Goal: Task Accomplishment & Management: Complete application form

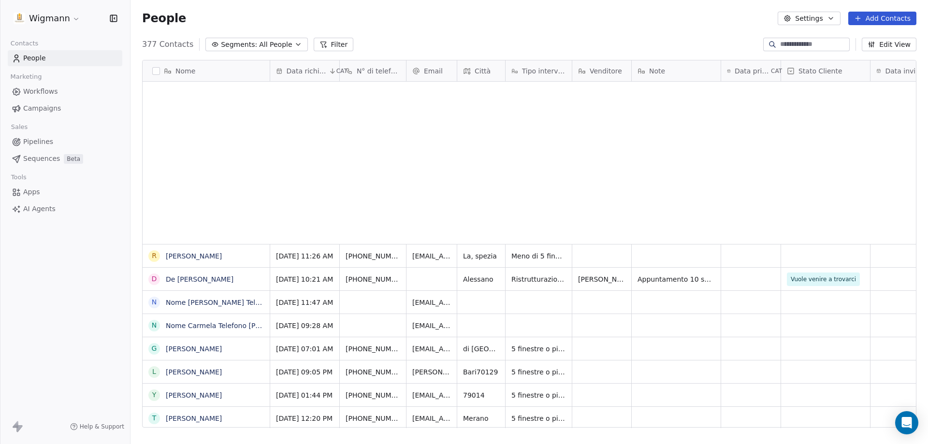
scroll to position [383, 790]
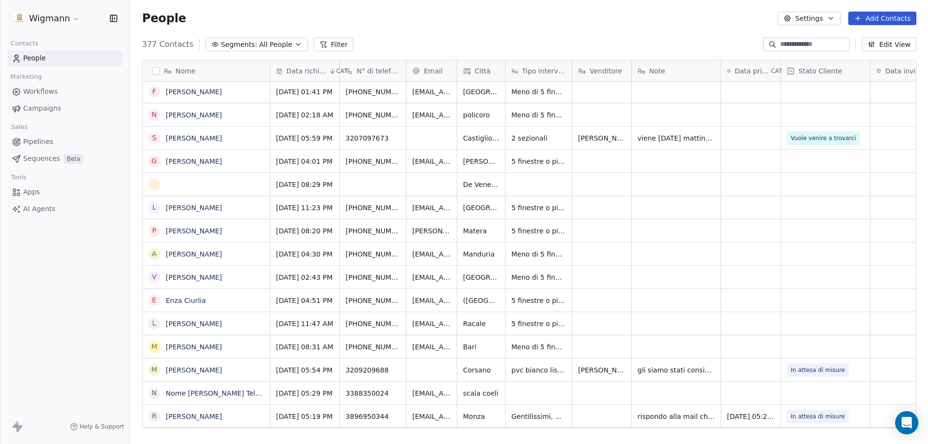
click at [567, 334] on html "Wigmann Contacts People Marketing Workflows Campaigns Sales Pipelines Sequences…" at bounding box center [464, 222] width 928 height 444
click at [688, 342] on div "grid" at bounding box center [676, 347] width 89 height 23
type textarea "********"
click at [715, 356] on textarea "********" at bounding box center [676, 351] width 88 height 30
click at [749, 350] on html "Wigmann Contacts People Marketing Workflows Campaigns Sales Pipelines Sequences…" at bounding box center [464, 222] width 928 height 444
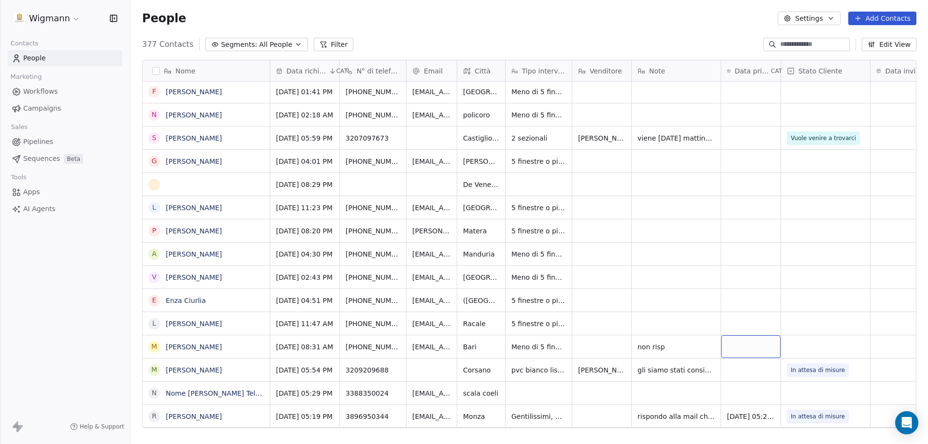
click at [749, 350] on div "grid" at bounding box center [750, 347] width 59 height 23
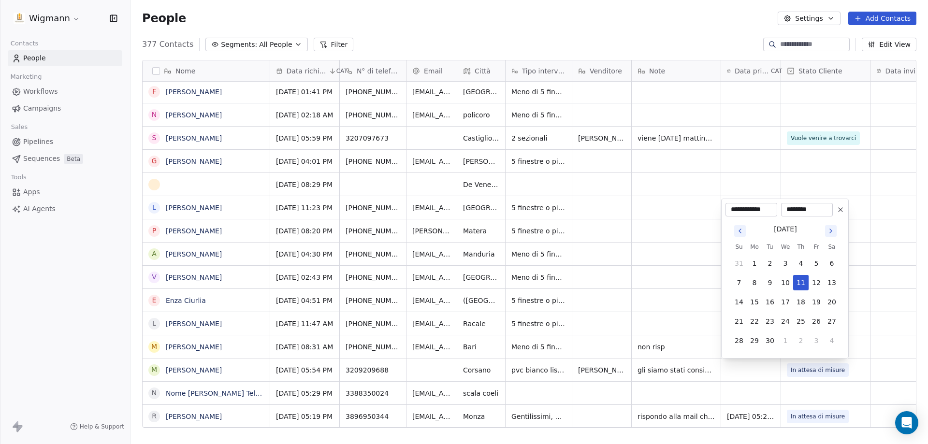
click at [865, 317] on html "Wigmann Contacts People Marketing Workflows Campaigns Sales Pipelines Sequences…" at bounding box center [464, 222] width 928 height 444
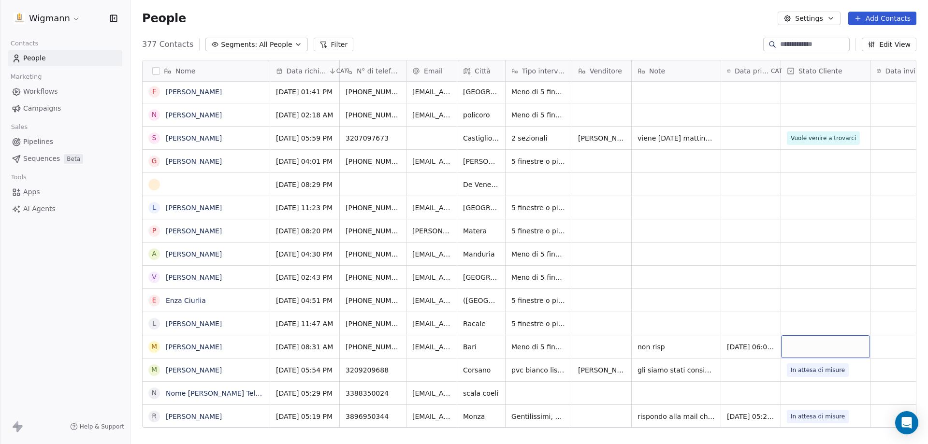
click at [825, 349] on div "grid" at bounding box center [825, 347] width 89 height 23
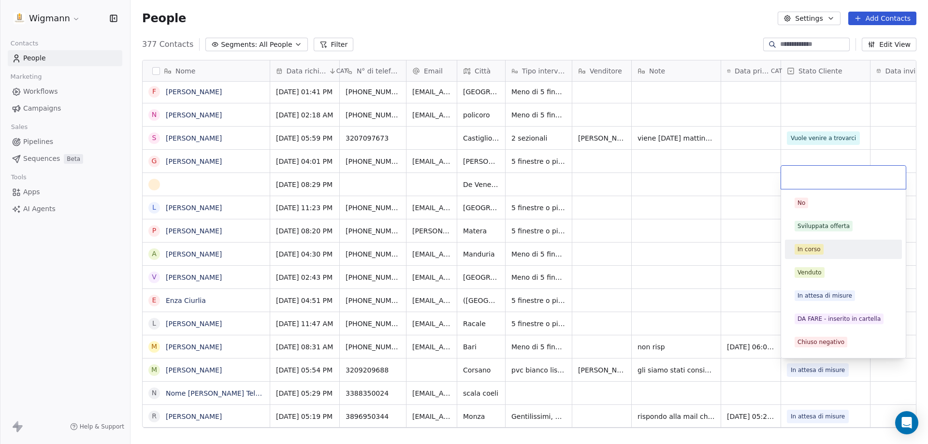
click at [810, 251] on div "In corso" at bounding box center [809, 249] width 23 height 9
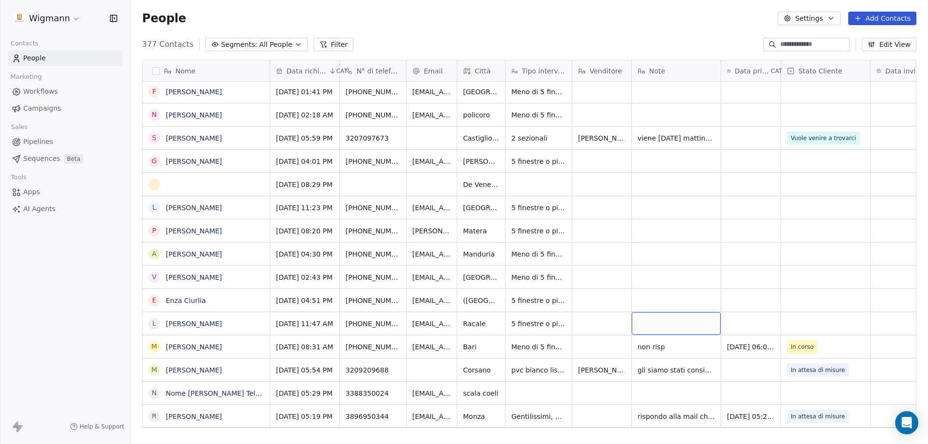
click at [655, 326] on div "grid" at bounding box center [676, 323] width 89 height 23
click at [484, 328] on html "Wigmann Contacts People Marketing Workflows Campaigns Sales Pipelines Sequences…" at bounding box center [464, 222] width 928 height 444
click at [477, 325] on span "Racale" at bounding box center [475, 324] width 23 height 10
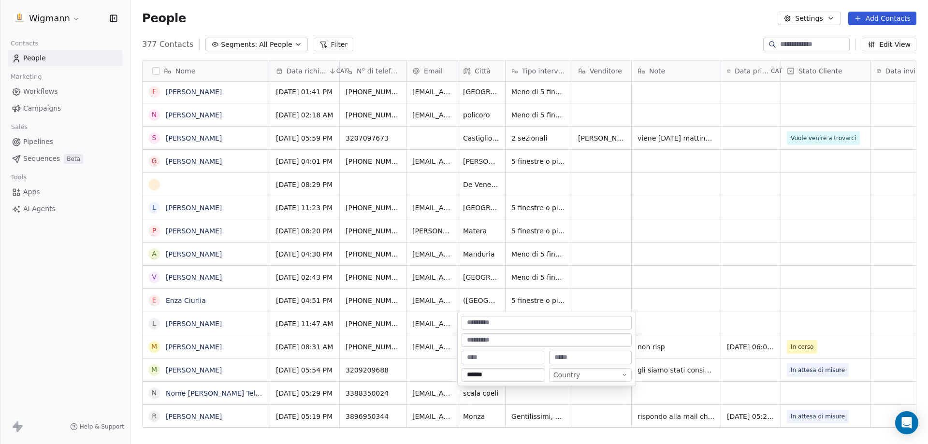
drag, startPoint x: 490, startPoint y: 370, endPoint x: 456, endPoint y: 377, distance: 34.9
click at [456, 377] on html "Wigmann Contacts People Marketing Workflows Campaigns Sales Pipelines Sequences…" at bounding box center [464, 222] width 928 height 444
type input "*"
type input "**********"
click at [686, 319] on html "Wigmann Contacts People Marketing Workflows Campaigns Sales Pipelines Sequences…" at bounding box center [464, 222] width 928 height 444
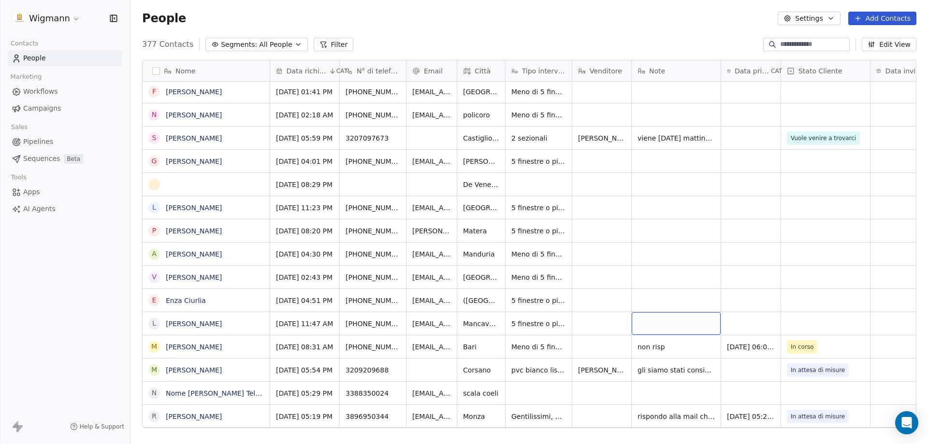
click at [675, 321] on div "grid" at bounding box center [676, 323] width 89 height 23
click at [683, 330] on textarea "**********" at bounding box center [676, 328] width 88 height 33
click at [690, 351] on textarea "**********" at bounding box center [676, 333] width 88 height 43
type textarea "**********"
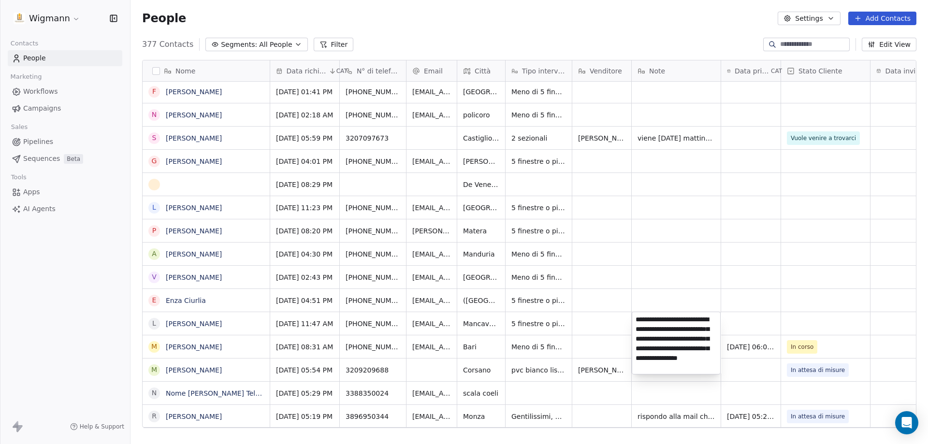
click at [744, 330] on html "Wigmann Contacts People Marketing Workflows Campaigns Sales Pipelines Sequences…" at bounding box center [464, 222] width 928 height 444
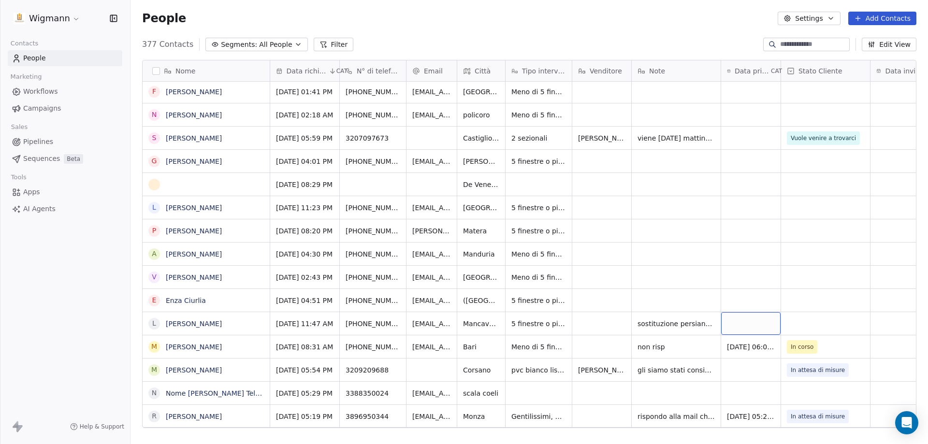
click at [741, 325] on div "grid" at bounding box center [750, 323] width 59 height 23
click at [800, 260] on button "11" at bounding box center [800, 259] width 15 height 15
click at [652, 274] on html "Wigmann Contacts People Marketing Workflows Campaigns Sales Pipelines Sequences…" at bounding box center [464, 222] width 928 height 444
click at [820, 325] on div "grid" at bounding box center [825, 323] width 89 height 23
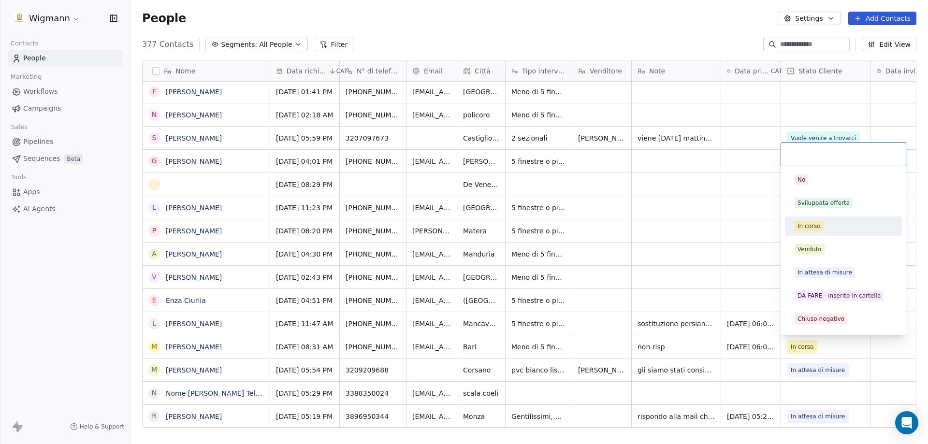
click at [801, 224] on div "In corso" at bounding box center [809, 226] width 23 height 9
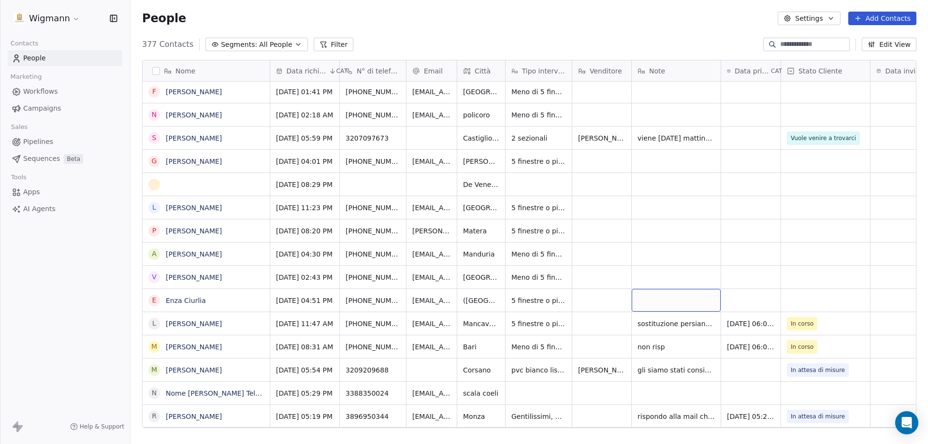
click at [692, 299] on div "grid" at bounding box center [676, 300] width 89 height 23
click at [711, 345] on icon "grid" at bounding box center [709, 346] width 8 height 8
click at [642, 296] on div "grid" at bounding box center [676, 300] width 89 height 23
type textarea "********"
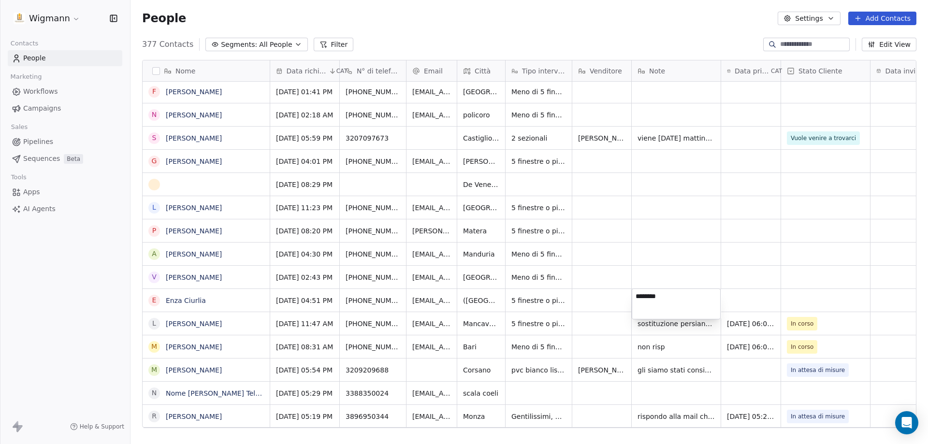
click at [744, 300] on html "Wigmann Contacts People Marketing Workflows Campaigns Sales Pipelines Sequences…" at bounding box center [464, 222] width 928 height 444
click at [745, 299] on div "grid" at bounding box center [750, 300] width 59 height 23
click at [749, 300] on div "grid" at bounding box center [750, 300] width 59 height 23
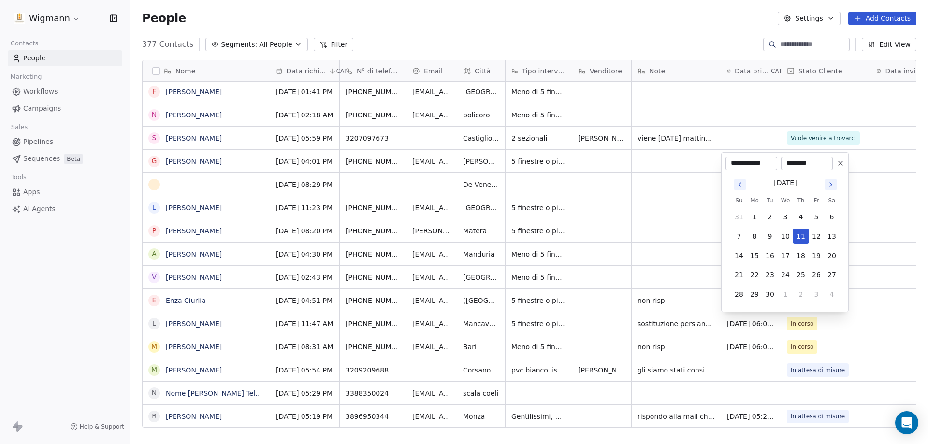
click at [862, 307] on html "Wigmann Contacts People Marketing Workflows Campaigns Sales Pipelines Sequences…" at bounding box center [464, 222] width 928 height 444
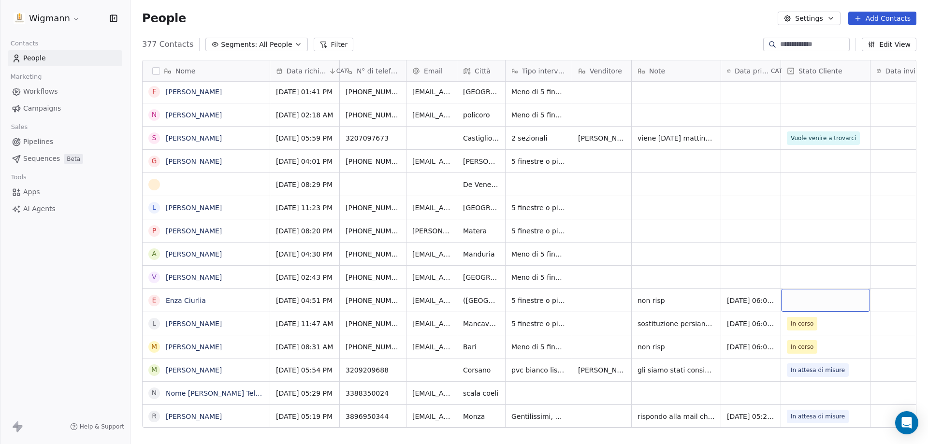
click at [859, 305] on div "grid" at bounding box center [825, 300] width 89 height 23
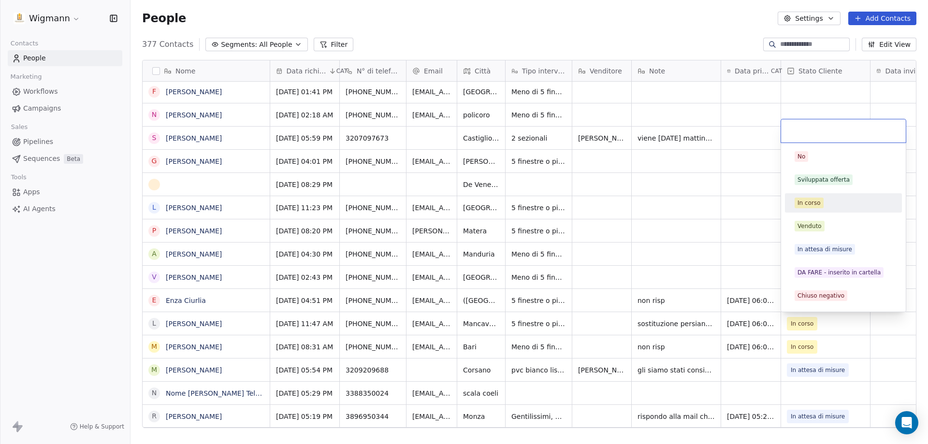
click at [801, 203] on div "In corso" at bounding box center [809, 203] width 23 height 9
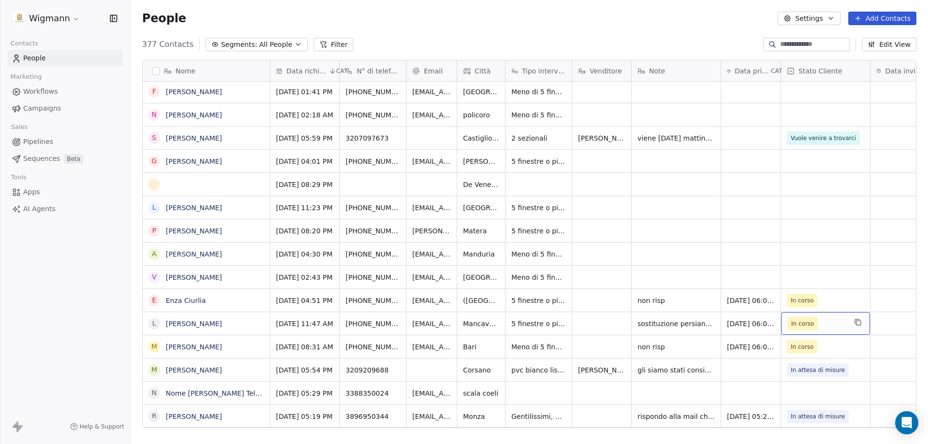
click at [823, 321] on span "In corso" at bounding box center [817, 324] width 59 height 14
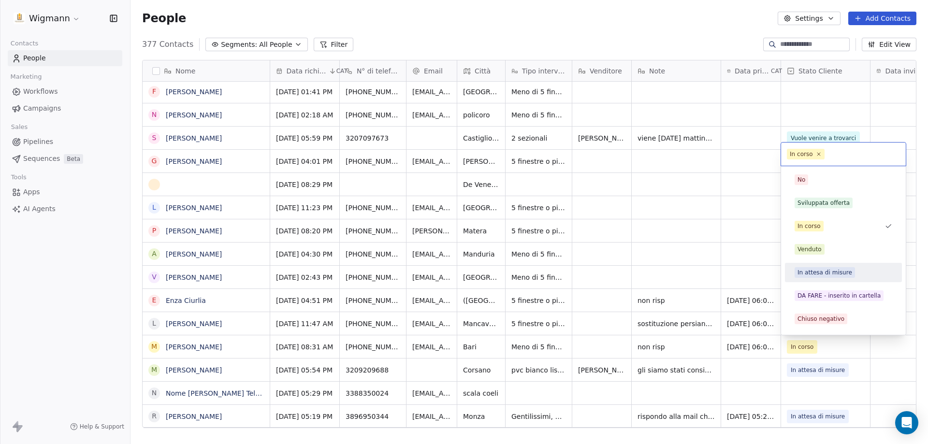
click at [812, 266] on div "In attesa di misure" at bounding box center [843, 272] width 109 height 15
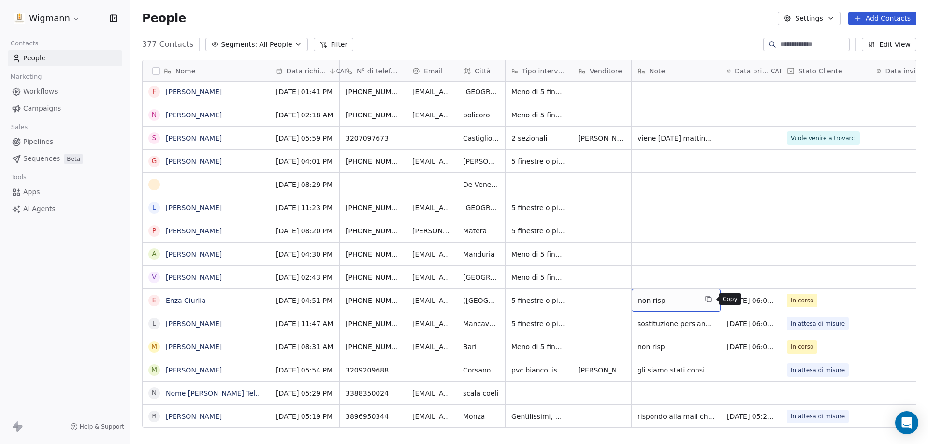
click at [712, 300] on icon "grid" at bounding box center [709, 300] width 4 height 4
drag, startPoint x: 655, startPoint y: 276, endPoint x: 645, endPoint y: 276, distance: 9.2
click at [645, 276] on div "grid" at bounding box center [676, 277] width 89 height 23
type textarea "********"
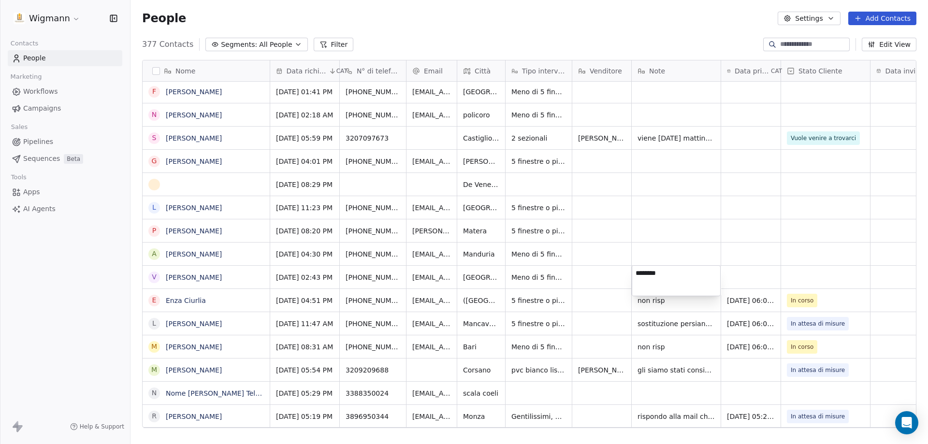
click at [759, 273] on html "Wigmann Contacts People Marketing Workflows Campaigns Sales Pipelines Sequences…" at bounding box center [464, 222] width 928 height 444
click at [758, 272] on div "grid" at bounding box center [750, 277] width 59 height 23
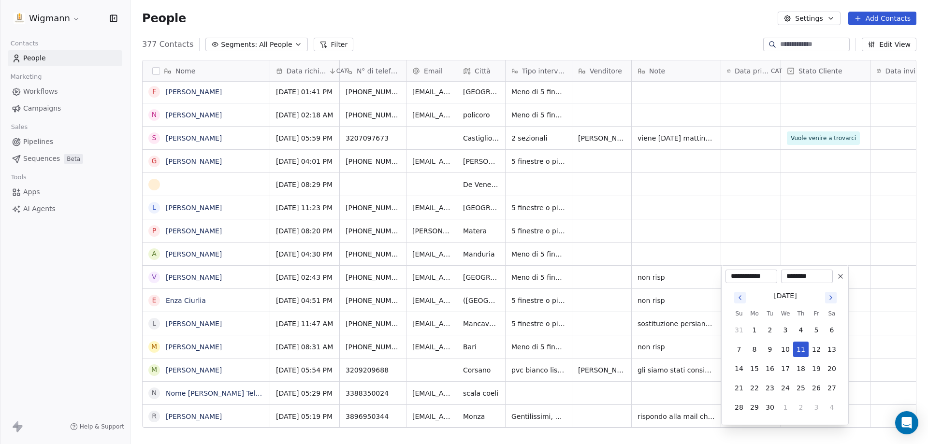
click at [847, 254] on html "Wigmann Contacts People Marketing Workflows Campaigns Sales Pipelines Sequences…" at bounding box center [464, 222] width 928 height 444
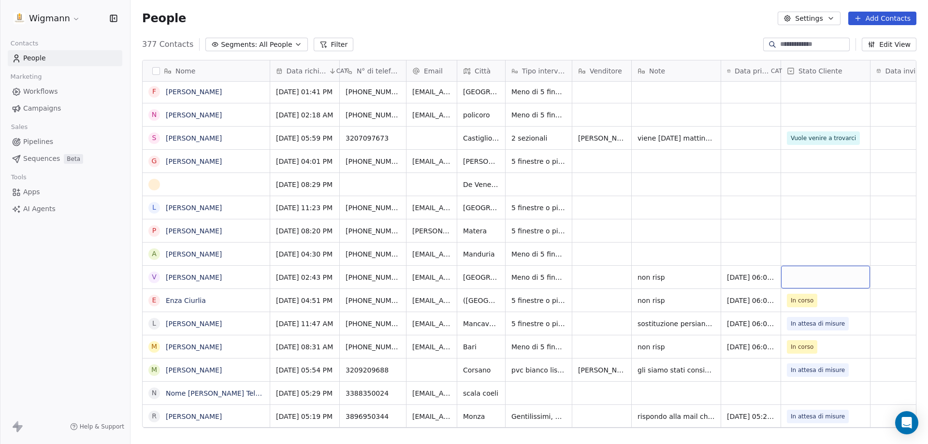
click at [855, 282] on div "grid" at bounding box center [825, 277] width 89 height 23
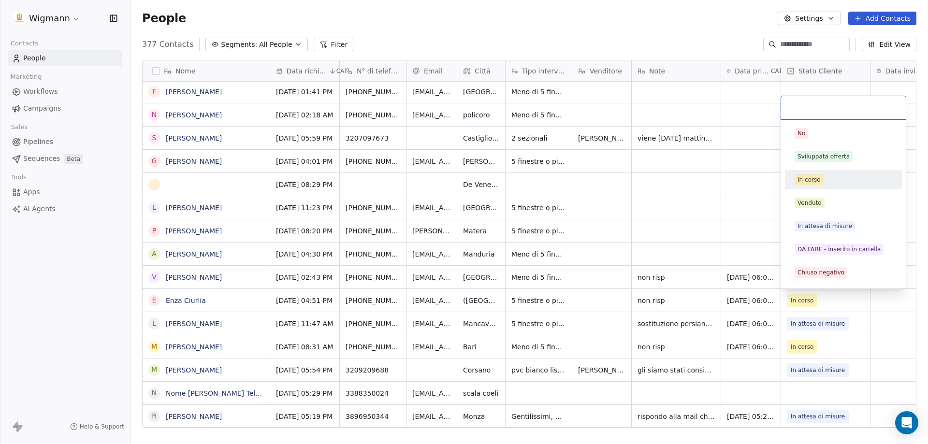
click at [804, 178] on div "In corso" at bounding box center [809, 179] width 23 height 9
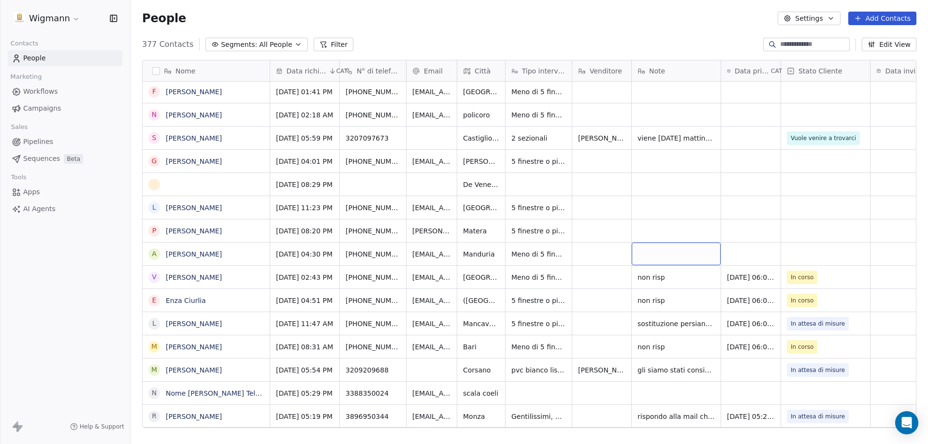
click at [671, 258] on div "grid" at bounding box center [676, 254] width 89 height 23
click at [711, 273] on icon "grid" at bounding box center [709, 276] width 8 height 8
click at [649, 252] on div "grid" at bounding box center [676, 254] width 89 height 23
type textarea "********"
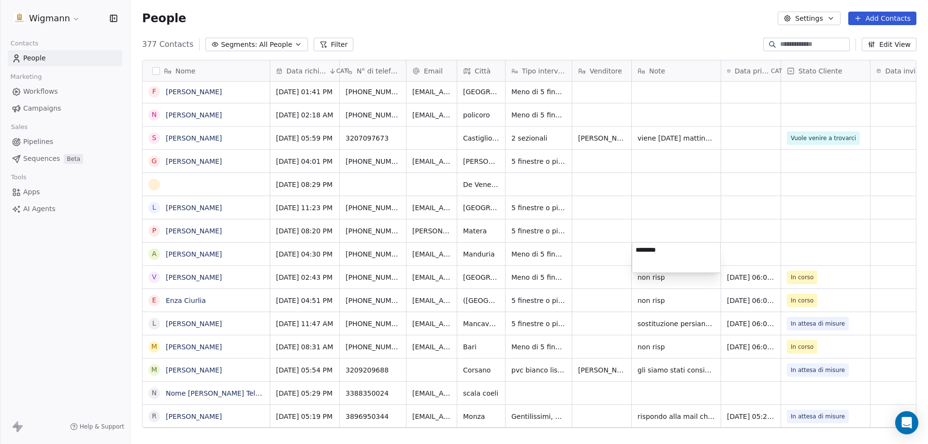
click at [772, 258] on html "Wigmann Contacts People Marketing Workflows Campaigns Sales Pipelines Sequences…" at bounding box center [464, 222] width 928 height 444
click at [800, 277] on icon "grid" at bounding box center [796, 276] width 8 height 8
click at [743, 257] on div "grid" at bounding box center [750, 254] width 59 height 23
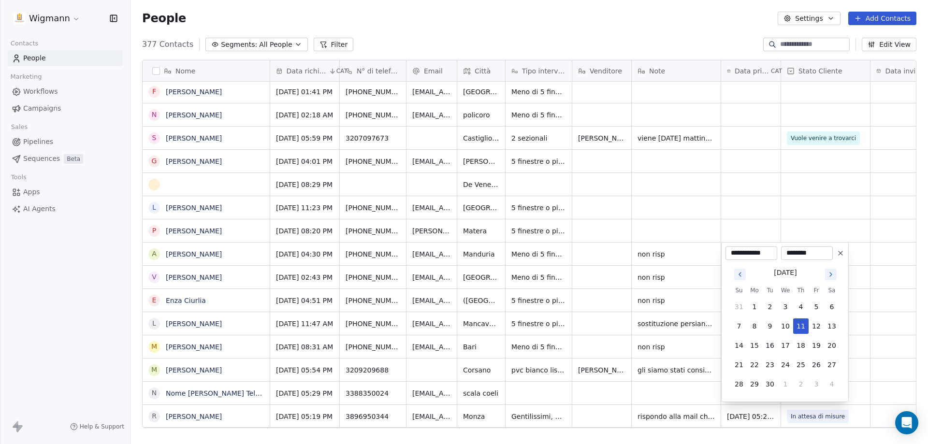
click at [849, 223] on html "Wigmann Contacts People Marketing Workflows Campaigns Sales Pipelines Sequences…" at bounding box center [464, 222] width 928 height 444
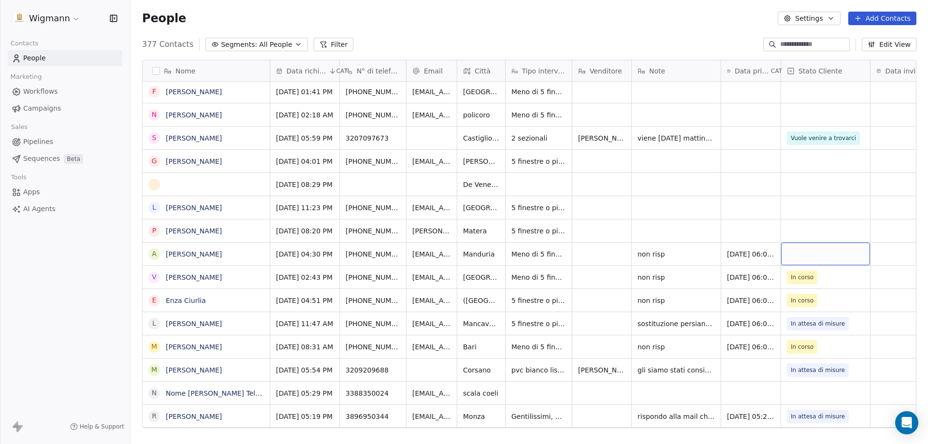
click at [838, 254] on div "grid" at bounding box center [825, 254] width 89 height 23
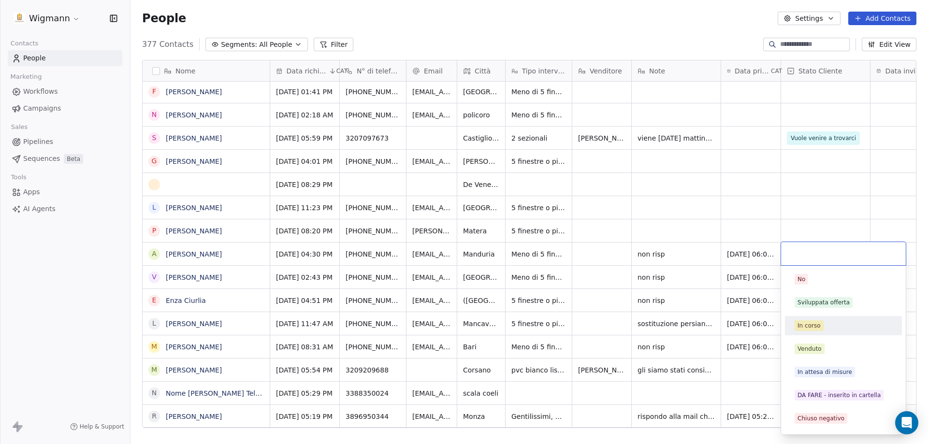
click at [807, 320] on div "In corso" at bounding box center [843, 325] width 109 height 15
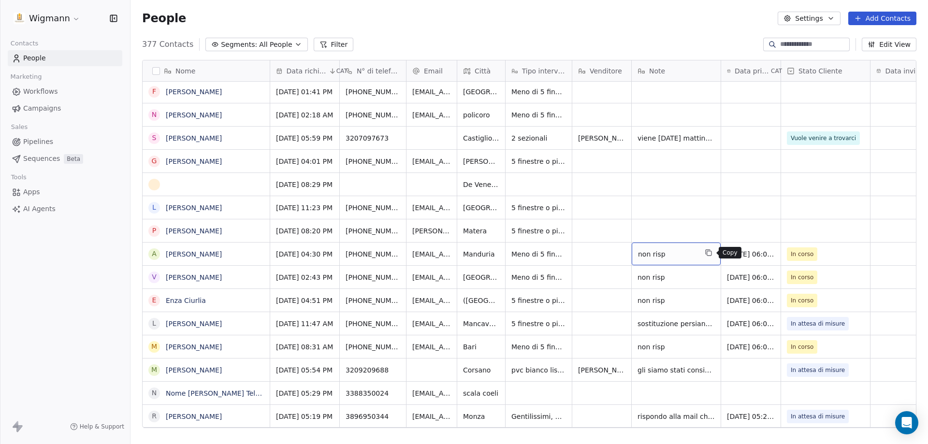
click at [712, 253] on icon "grid" at bounding box center [709, 253] width 4 height 4
drag, startPoint x: 646, startPoint y: 228, endPoint x: 636, endPoint y: 232, distance: 11.0
click at [636, 232] on div "grid" at bounding box center [676, 230] width 89 height 23
type textarea "********"
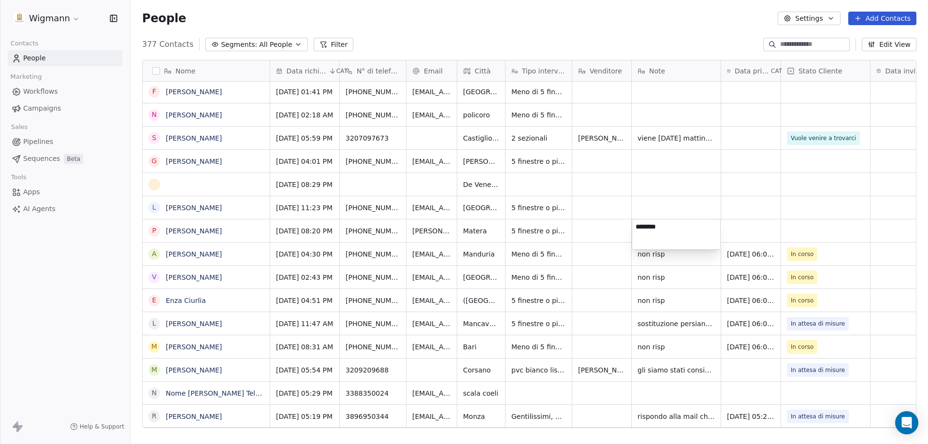
click at [762, 231] on html "Wigmann Contacts People Marketing Workflows Campaigns Sales Pipelines Sequences…" at bounding box center [464, 222] width 928 height 444
click at [756, 231] on div "grid" at bounding box center [750, 230] width 59 height 23
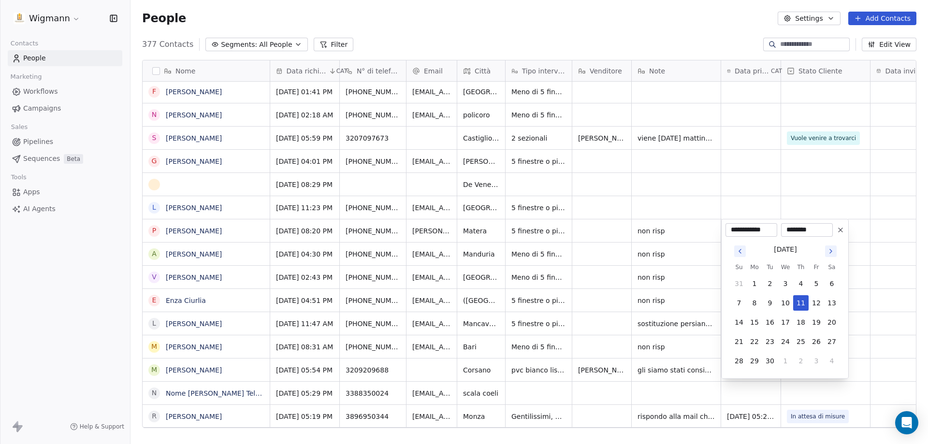
click at [841, 200] on html "Wigmann Contacts People Marketing Workflows Campaigns Sales Pipelines Sequences…" at bounding box center [464, 222] width 928 height 444
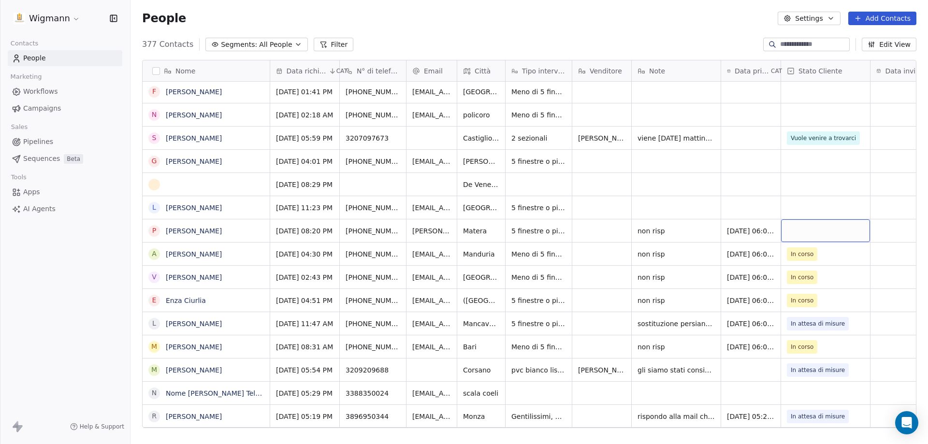
click at [841, 228] on div "grid" at bounding box center [825, 230] width 89 height 23
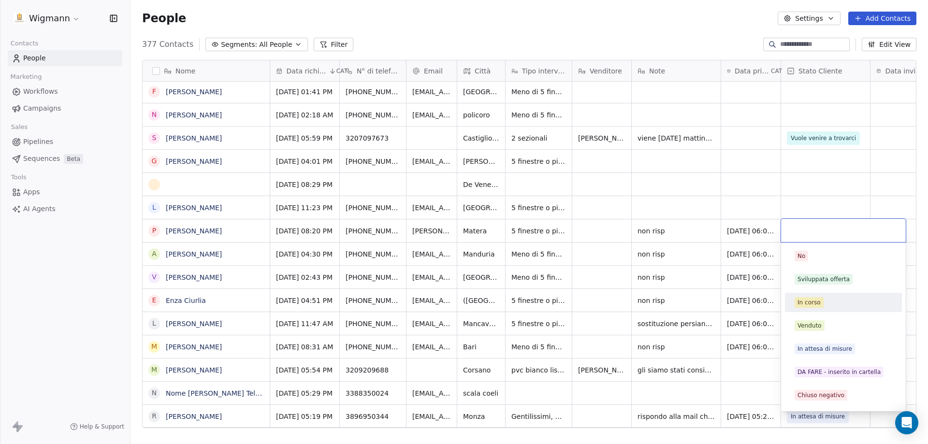
click at [814, 310] on div "In corso" at bounding box center [843, 302] width 117 height 19
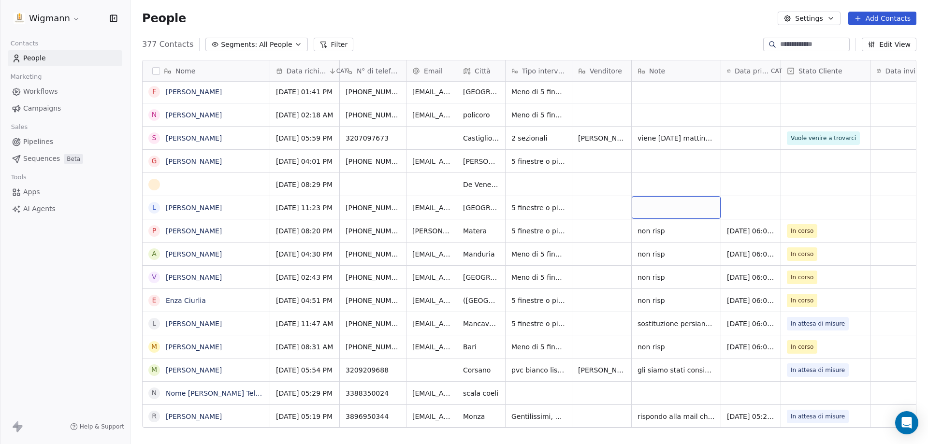
click at [652, 198] on div "grid" at bounding box center [676, 207] width 89 height 23
type textarea "**********"
click at [756, 198] on html "Wigmann Contacts People Marketing Workflows Campaigns Sales Pipelines Sequences…" at bounding box center [464, 222] width 928 height 444
click at [753, 201] on div "grid" at bounding box center [750, 207] width 59 height 23
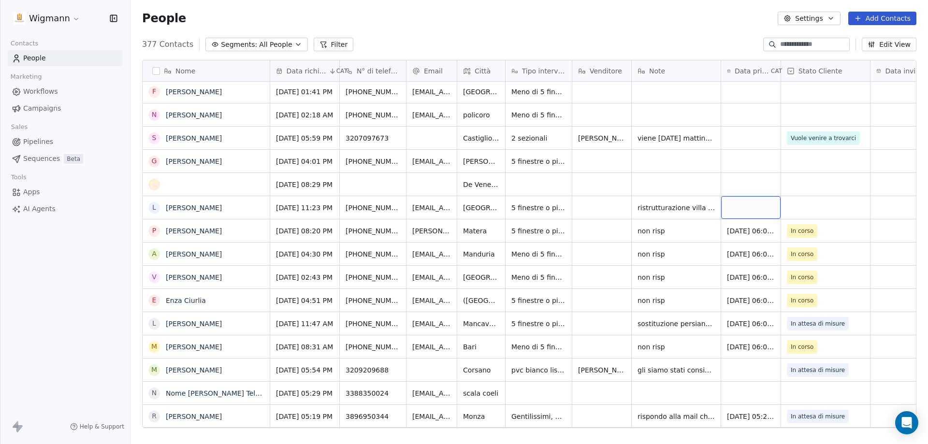
click at [753, 201] on div "grid" at bounding box center [750, 207] width 59 height 23
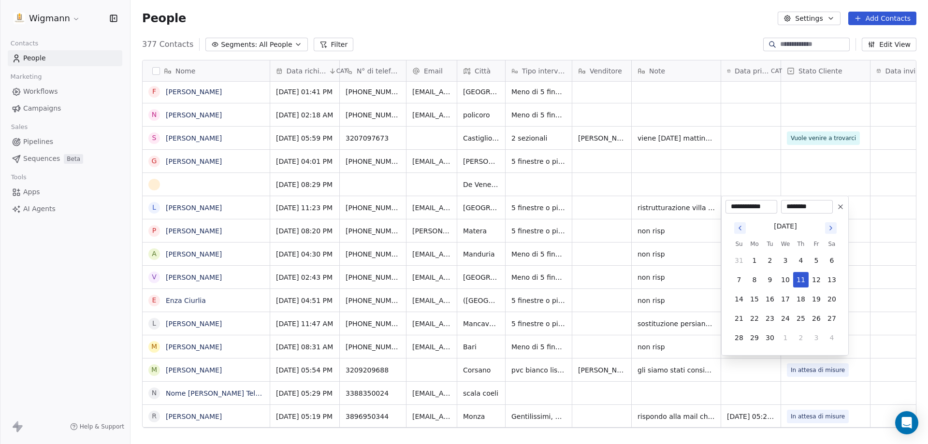
click at [817, 208] on input "********" at bounding box center [807, 207] width 48 height 10
click at [820, 189] on html "Wigmann Contacts People Marketing Workflows Campaigns Sales Pipelines Sequences…" at bounding box center [464, 222] width 928 height 444
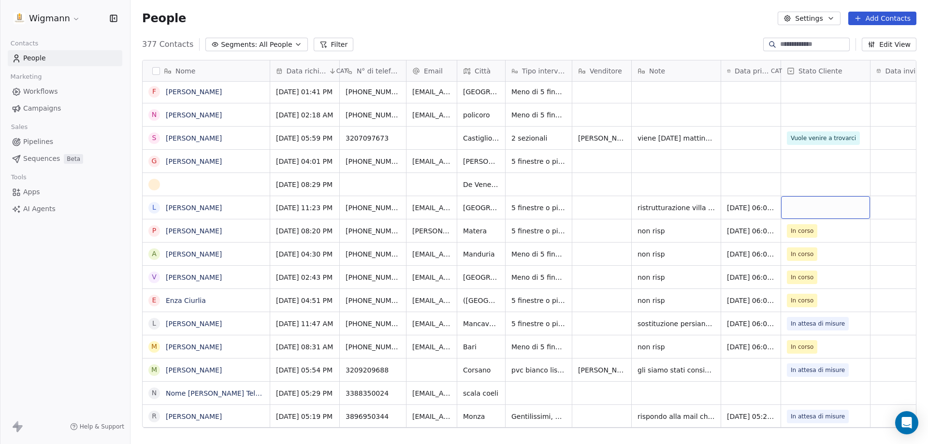
click at [851, 204] on div "grid" at bounding box center [825, 207] width 89 height 23
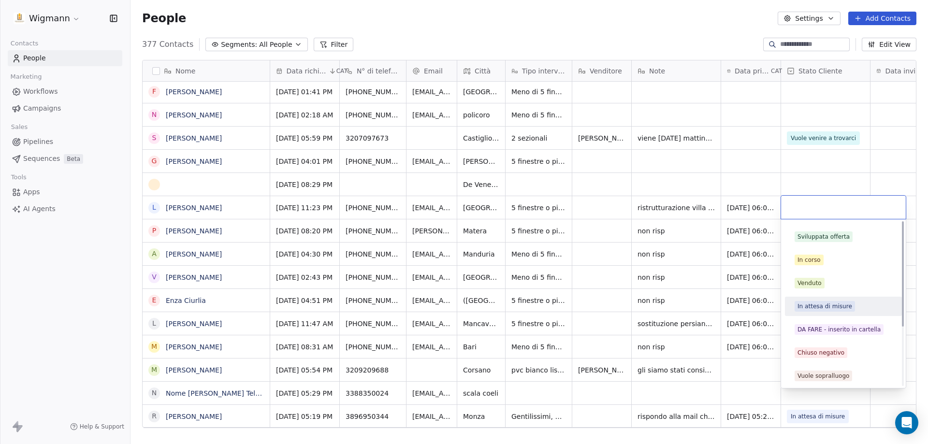
scroll to position [0, 0]
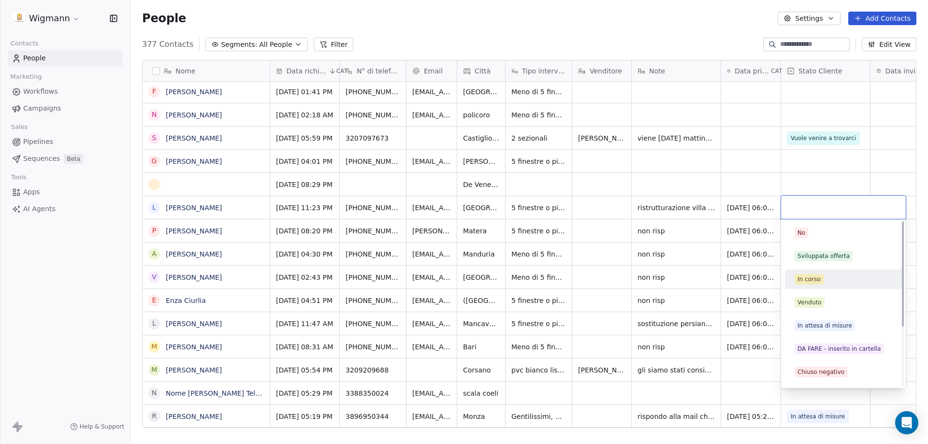
click at [809, 285] on div "In corso" at bounding box center [843, 279] width 109 height 15
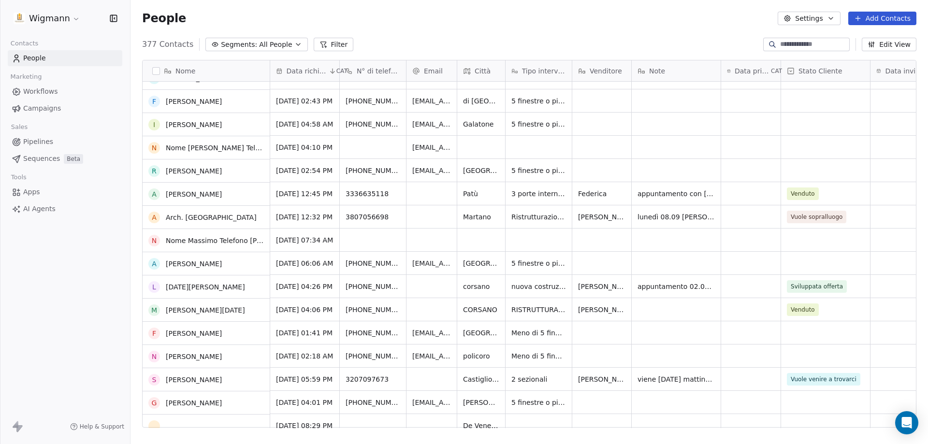
scroll to position [677, 0]
